Goal: Transaction & Acquisition: Purchase product/service

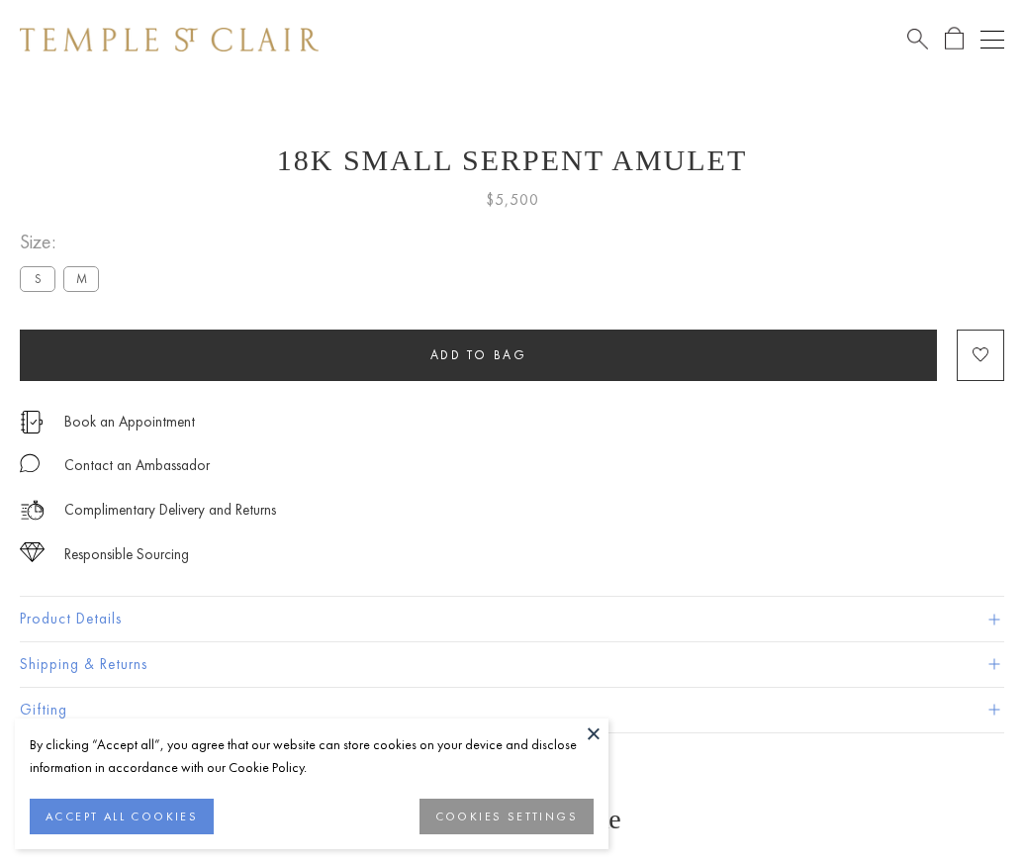
click at [478, 354] on span "Add to bag" at bounding box center [478, 354] width 97 height 17
